Goal: Browse casually

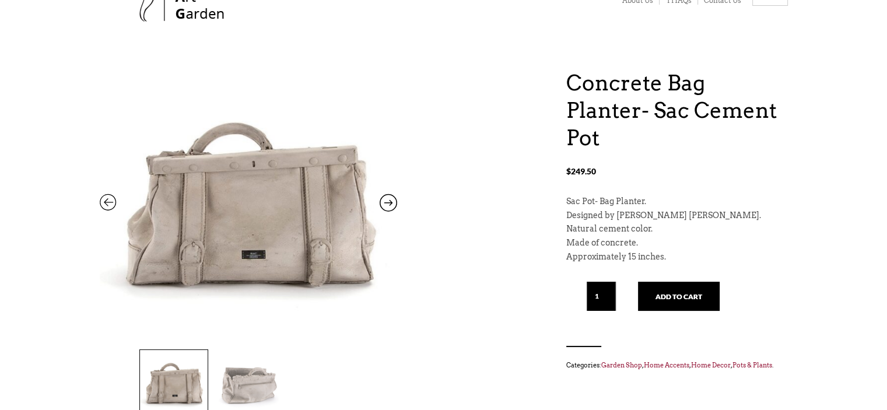
scroll to position [175, 0]
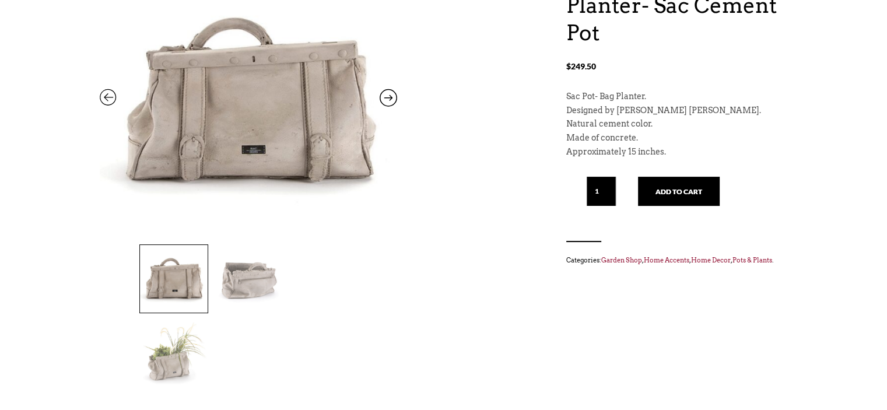
click at [208, 319] on img at bounding box center [174, 353] width 68 height 68
